Goal: Navigation & Orientation: Locate item on page

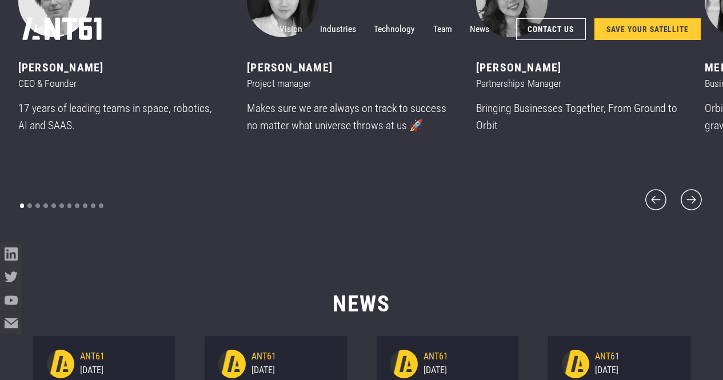
scroll to position [4574, 0]
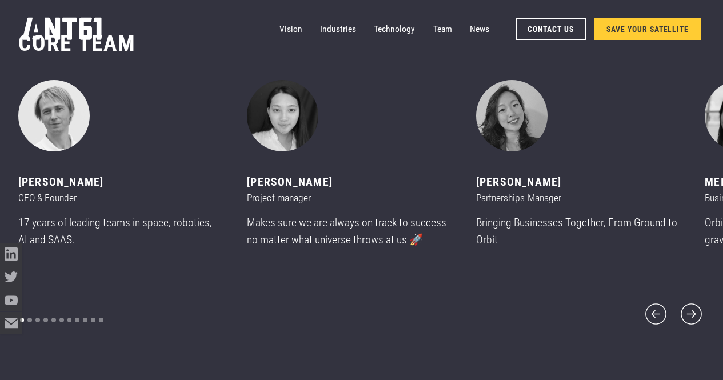
drag, startPoint x: 162, startPoint y: 185, endPoint x: 206, endPoint y: 183, distance: 44.6
click at [205, 183] on div "[PERSON_NAME]" at bounding box center [119, 182] width 202 height 17
click at [687, 301] on icon "next slide" at bounding box center [691, 314] width 27 height 27
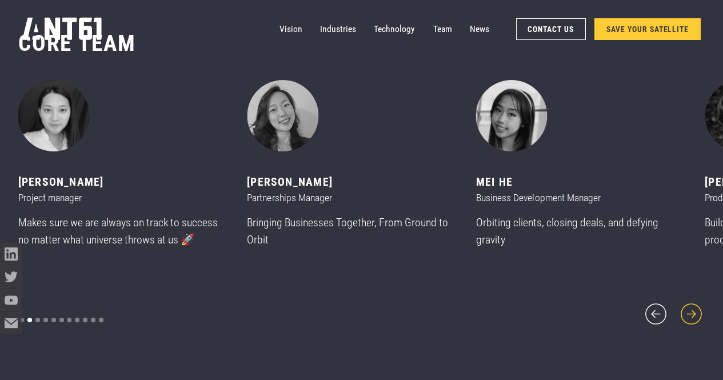
click at [690, 305] on icon "next slide" at bounding box center [691, 314] width 27 height 27
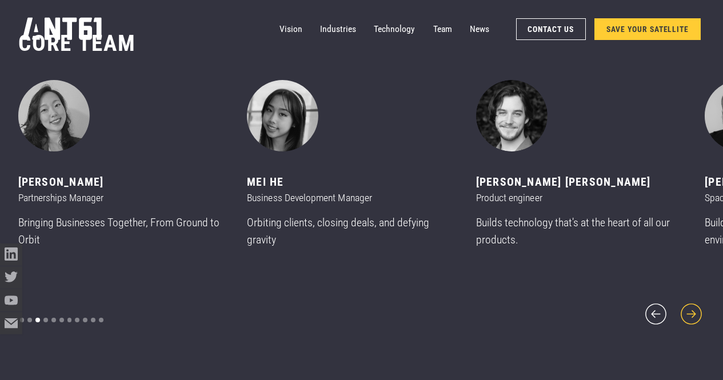
click at [690, 305] on icon "next slide" at bounding box center [691, 314] width 27 height 27
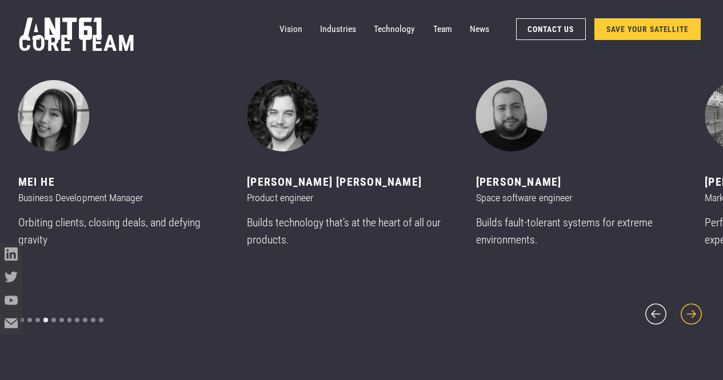
click at [690, 305] on icon "next slide" at bounding box center [691, 314] width 27 height 27
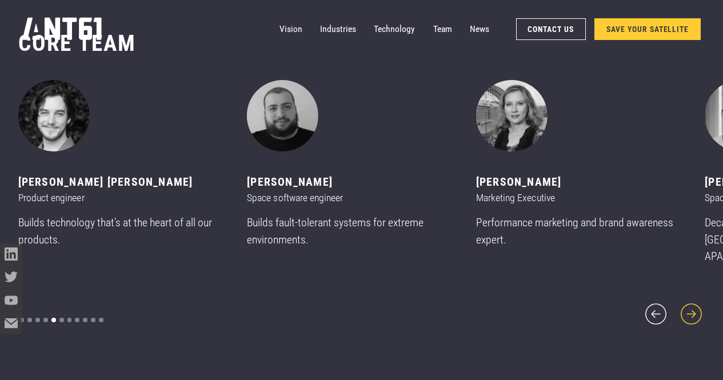
click at [690, 305] on icon "next slide" at bounding box center [691, 314] width 27 height 27
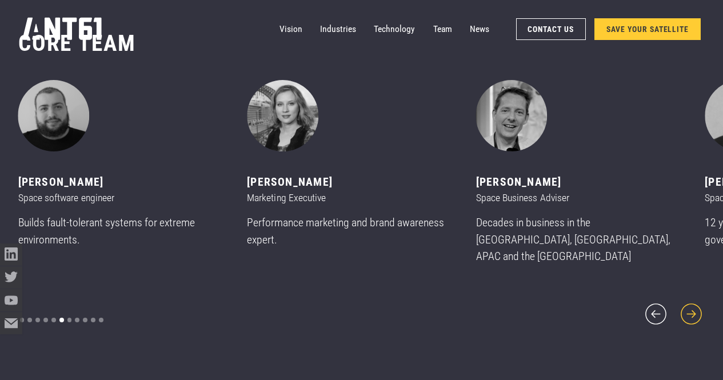
click at [690, 305] on icon "next slide" at bounding box center [691, 314] width 27 height 27
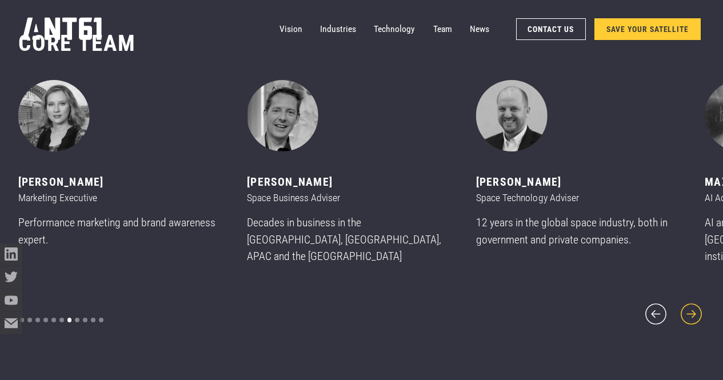
click at [690, 305] on icon "next slide" at bounding box center [691, 314] width 27 height 27
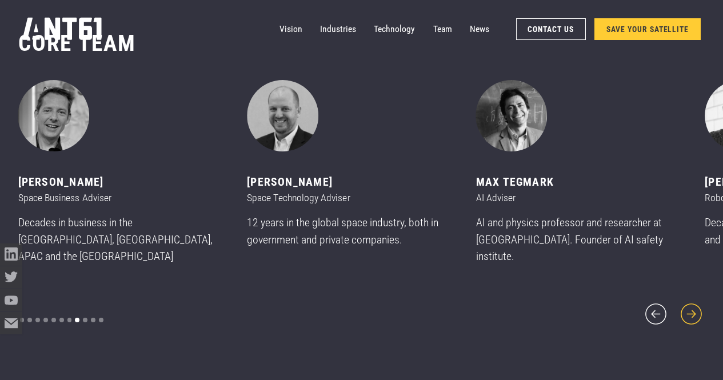
click at [690, 305] on icon "next slide" at bounding box center [691, 314] width 27 height 27
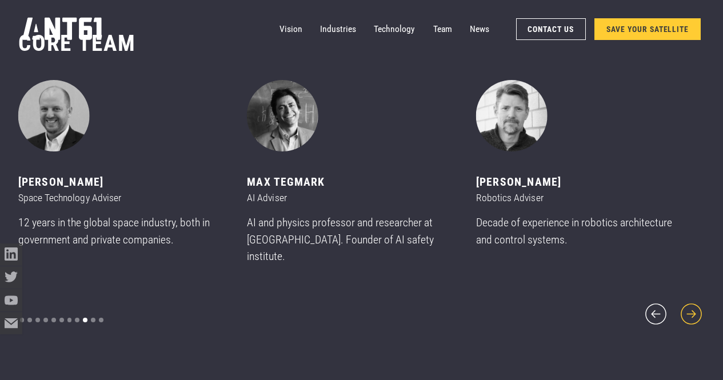
click at [690, 305] on icon "next slide" at bounding box center [691, 314] width 27 height 27
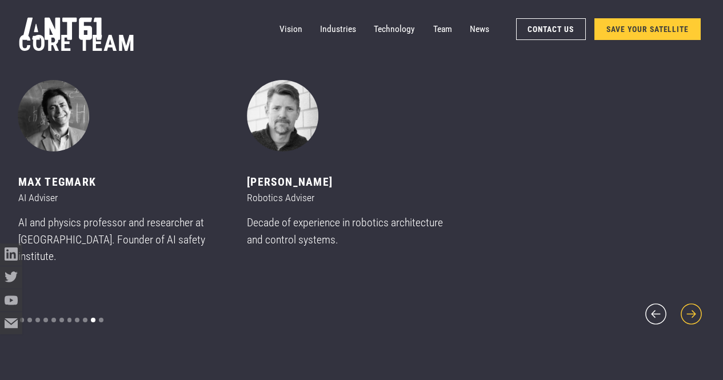
click at [690, 305] on icon "next slide" at bounding box center [691, 314] width 27 height 27
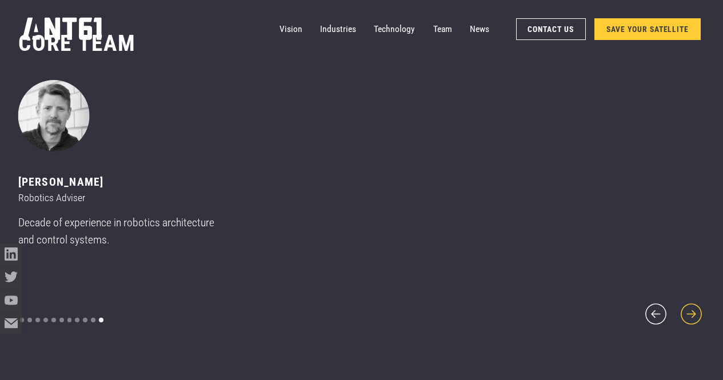
click at [690, 305] on icon "next slide" at bounding box center [691, 314] width 27 height 27
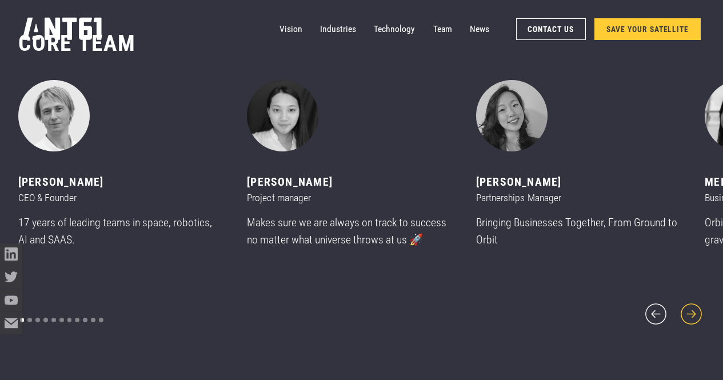
click at [690, 305] on icon "next slide" at bounding box center [691, 314] width 27 height 27
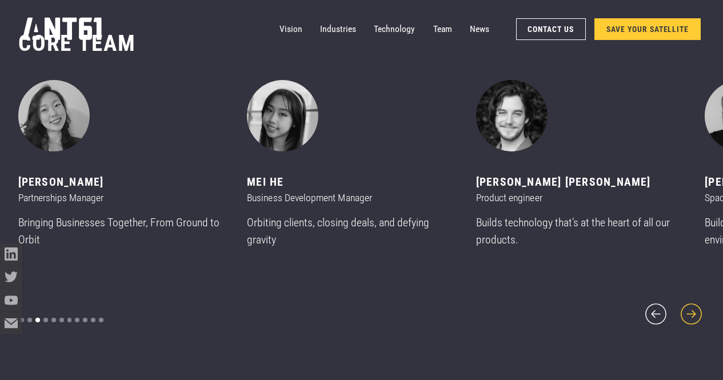
click at [690, 305] on icon "next slide" at bounding box center [691, 314] width 27 height 27
